Goal: Transaction & Acquisition: Purchase product/service

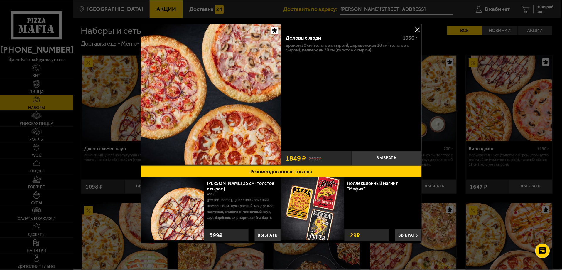
scroll to position [587, 0]
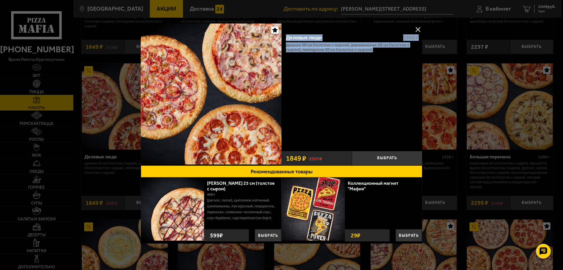
click at [421, 25] on button at bounding box center [418, 29] width 9 height 9
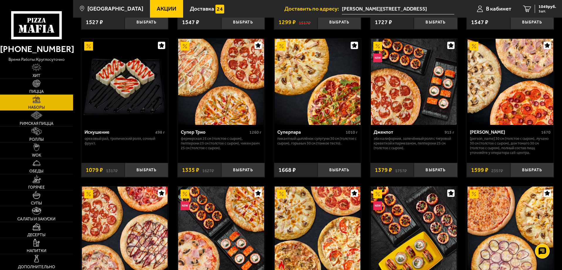
scroll to position [342, 0]
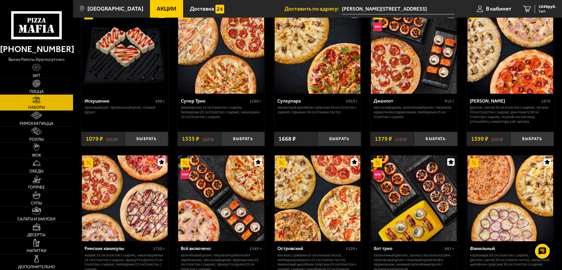
click at [509, 74] on img at bounding box center [510, 51] width 86 height 86
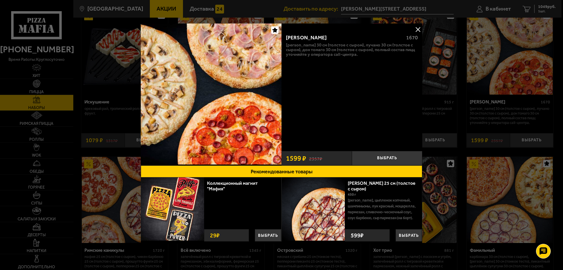
drag, startPoint x: 284, startPoint y: 33, endPoint x: 361, endPoint y: 54, distance: 79.2
click at [365, 57] on div "Хет Трик 1670 [PERSON_NAME] 30 см (толстое с сыром), Лучано 30 см (толстое с сы…" at bounding box center [352, 88] width 141 height 119
copy div "Хет Трик 1670 [PERSON_NAME] 30 см (толстое с сыром), Лучано 30 см (толстое с сы…"
click at [419, 28] on button at bounding box center [418, 29] width 9 height 9
